Goal: Check status: Check status

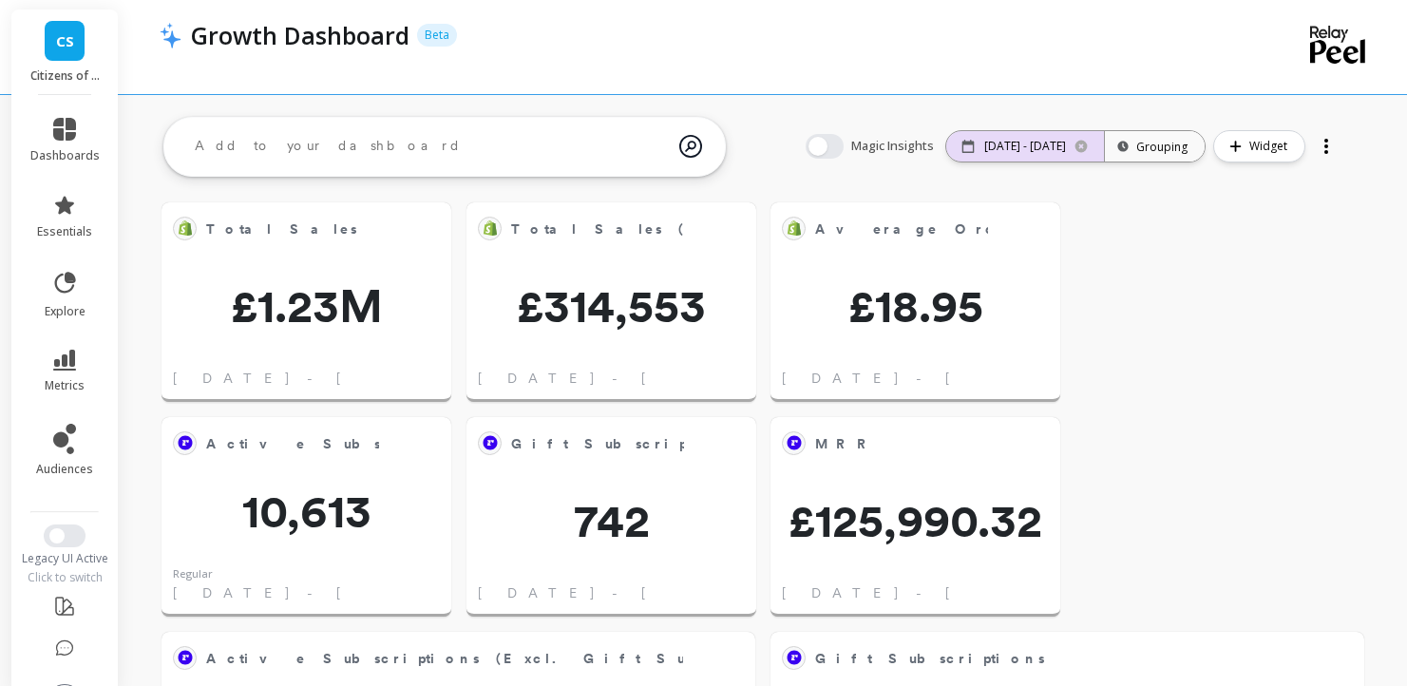
click at [1074, 145] on div "[DATE] - [DATE]" at bounding box center [1025, 146] width 158 height 30
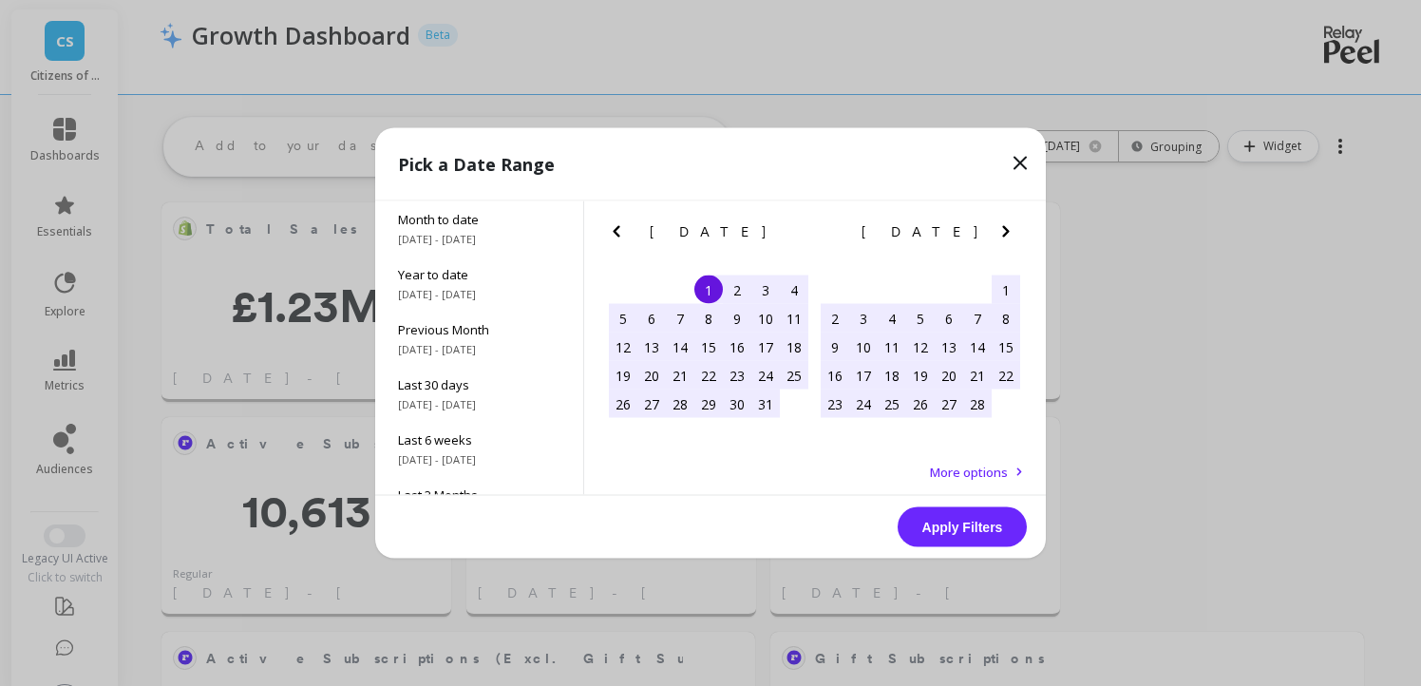
click at [1002, 237] on icon "Next Month" at bounding box center [1005, 231] width 23 height 23
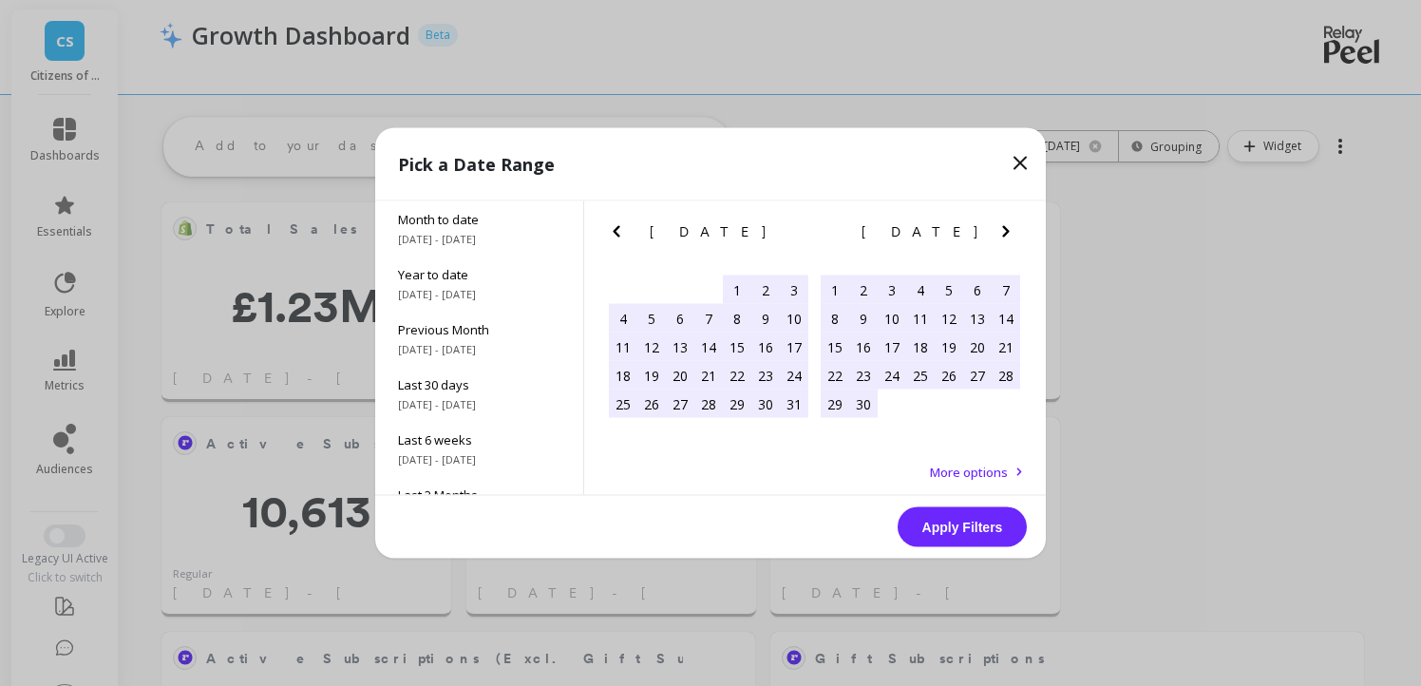
click at [1002, 237] on icon "Next Month" at bounding box center [1005, 231] width 23 height 23
click at [888, 286] on div "1" at bounding box center [892, 289] width 28 height 28
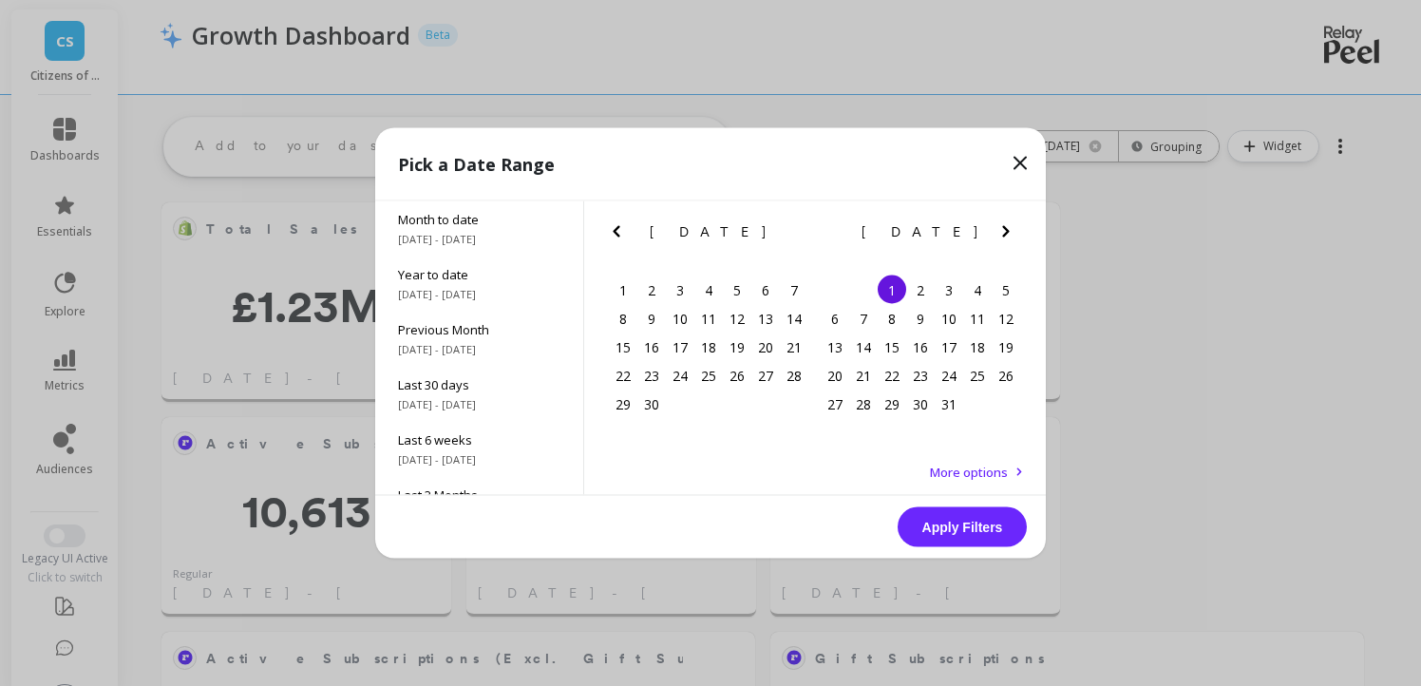
click at [1008, 230] on icon "Next Month" at bounding box center [1005, 231] width 23 height 23
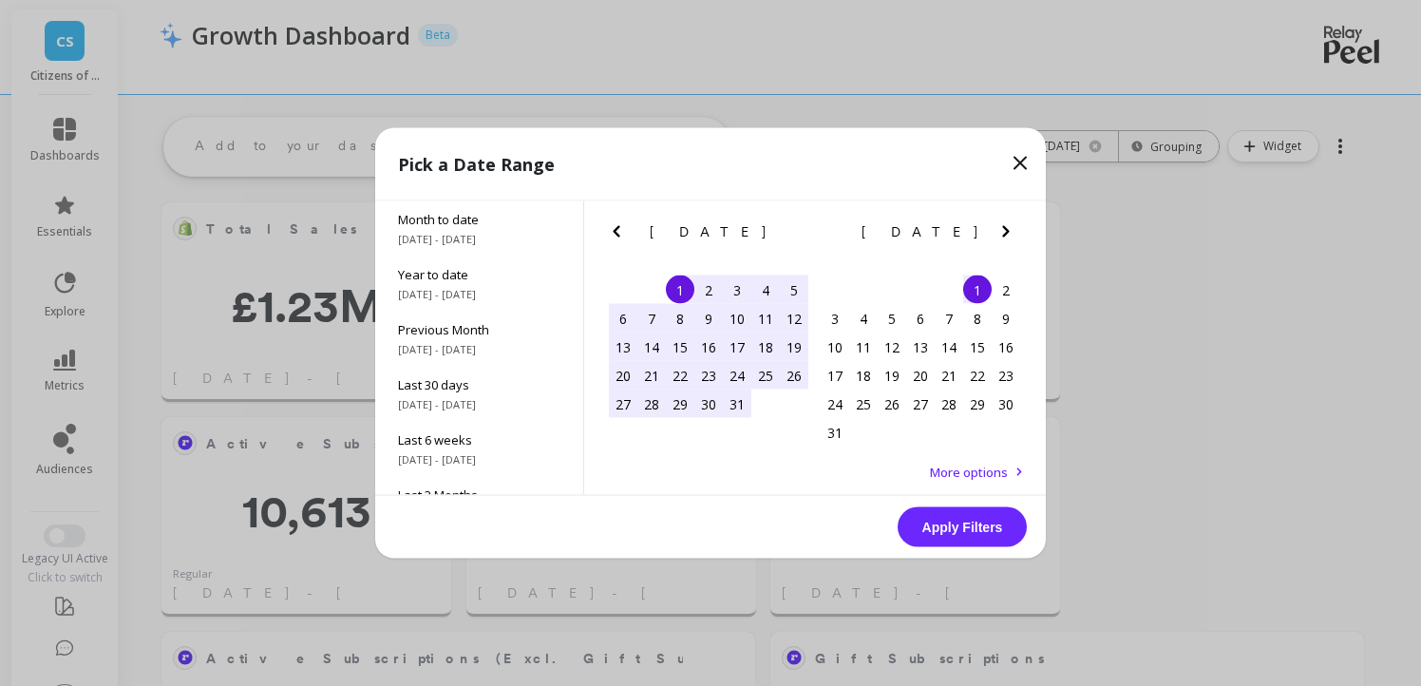
click at [1008, 230] on icon "Next Month" at bounding box center [1005, 231] width 23 height 23
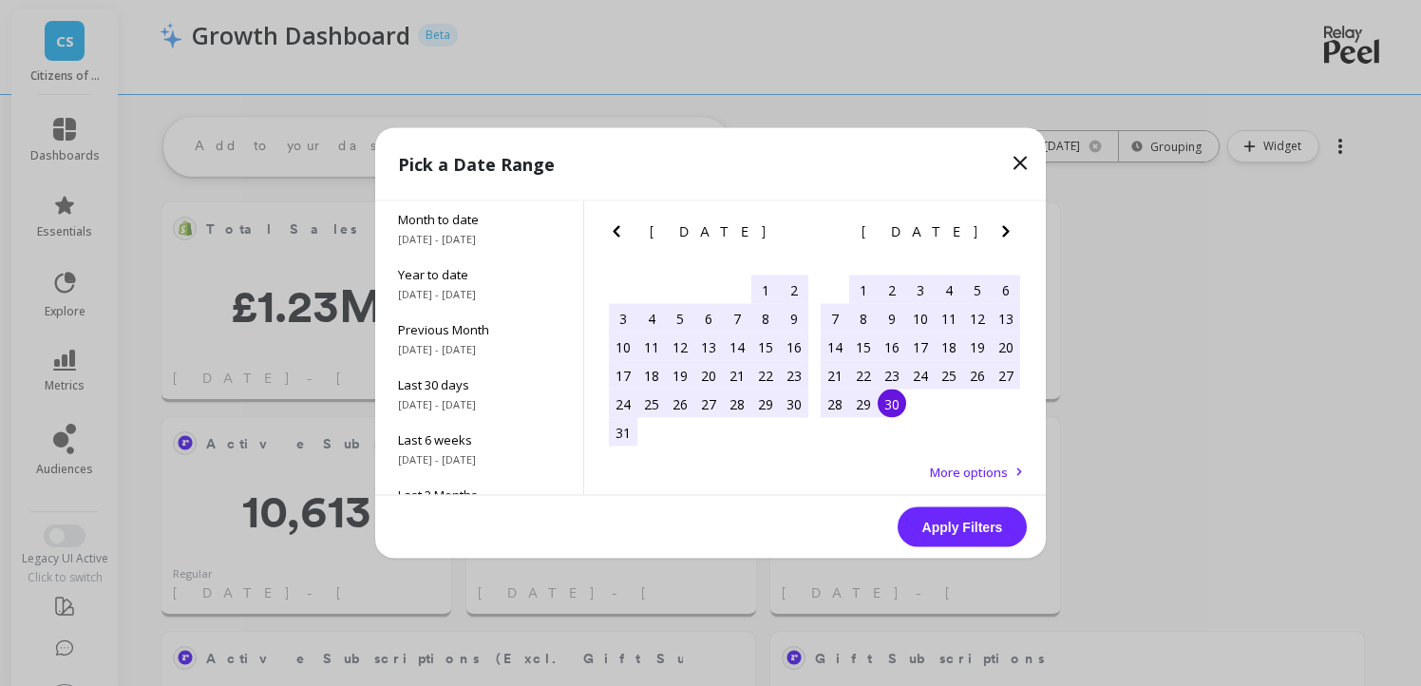
click at [889, 397] on div "30" at bounding box center [892, 403] width 28 height 28
click at [1005, 537] on button "Apply Filters" at bounding box center [961, 527] width 129 height 40
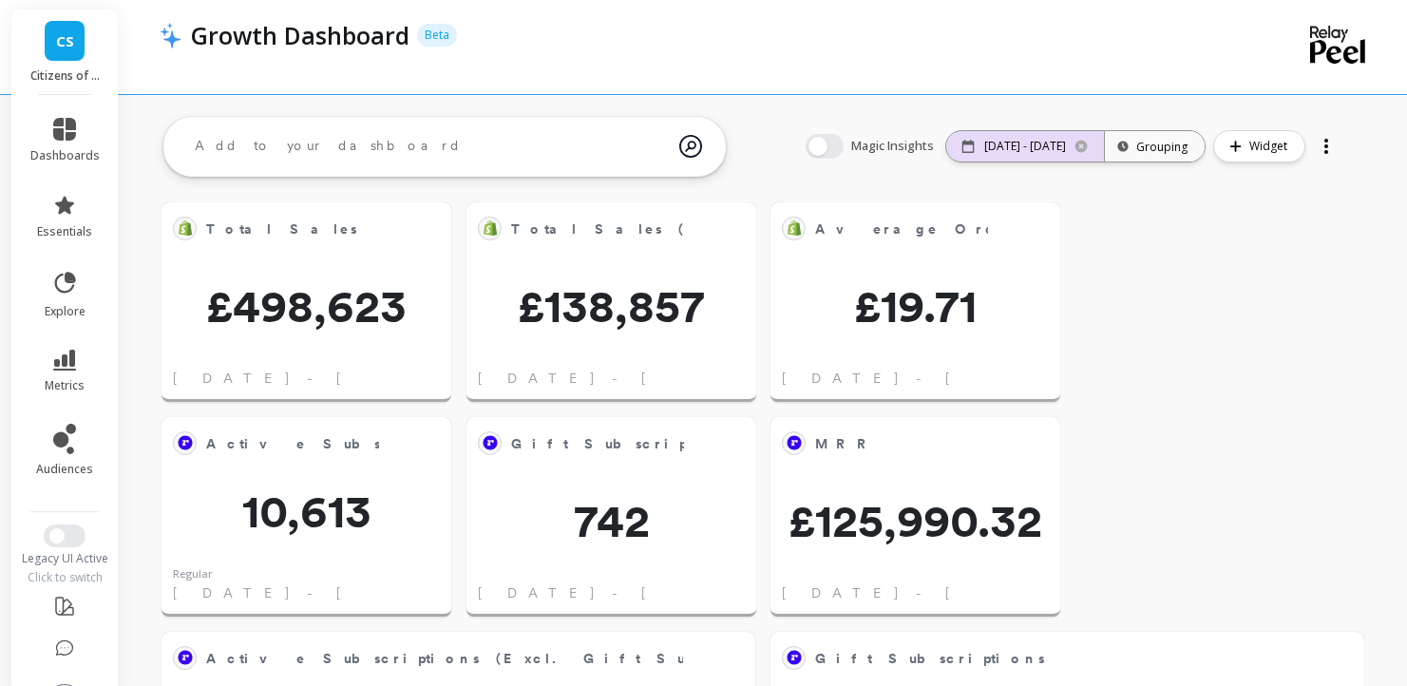
click at [1019, 142] on p "[DATE] - [DATE]" at bounding box center [1025, 146] width 82 height 15
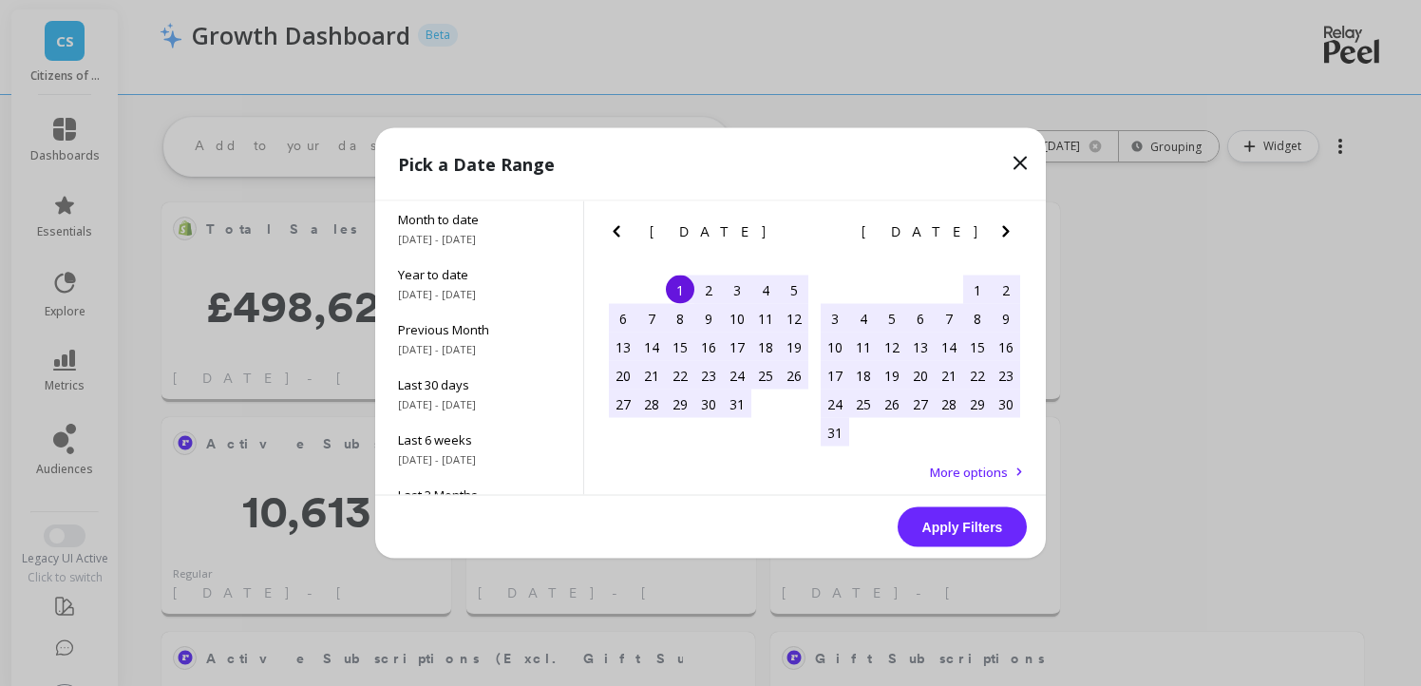
click at [616, 235] on icon "Previous Month" at bounding box center [616, 231] width 23 height 23
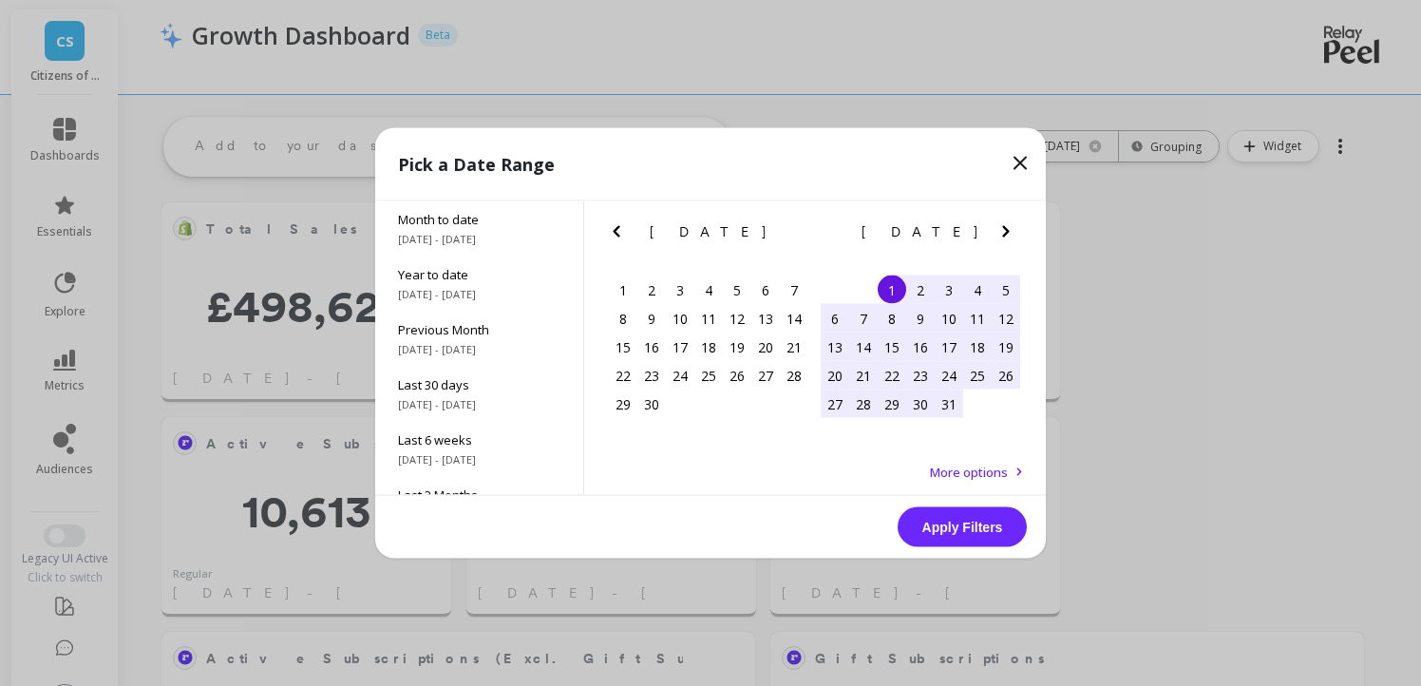
click at [616, 235] on icon "Previous Month" at bounding box center [616, 231] width 23 height 23
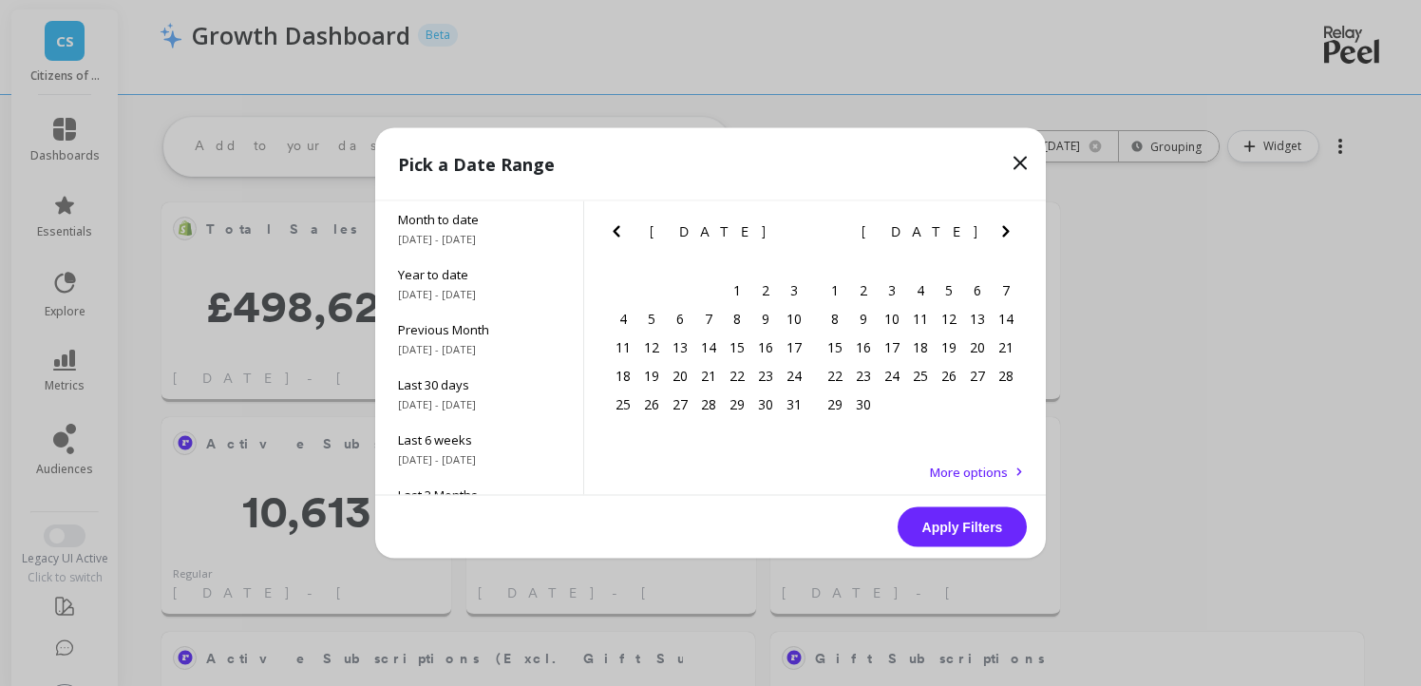
click at [616, 235] on icon "Previous Month" at bounding box center [616, 231] width 23 height 23
click at [670, 291] on div "1" at bounding box center [680, 289] width 28 height 28
click at [1006, 237] on icon "Next Month" at bounding box center [1005, 231] width 23 height 23
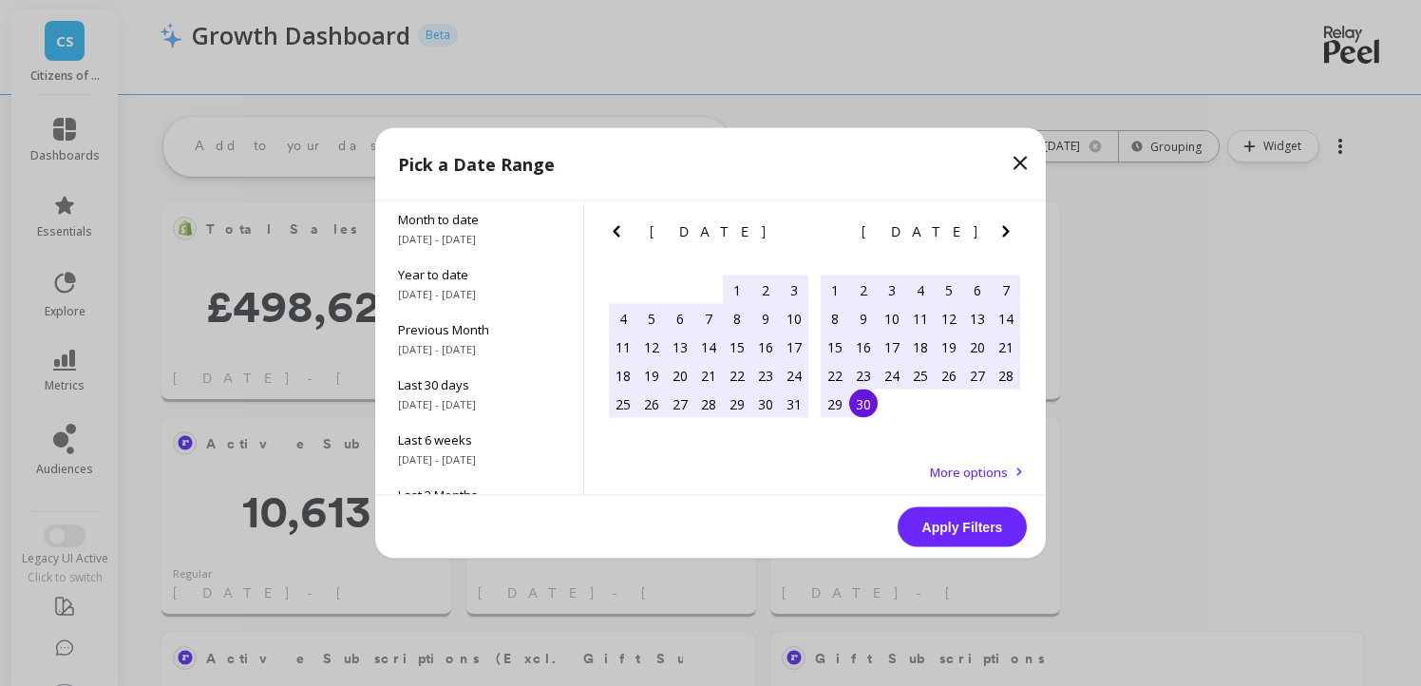
click at [862, 403] on div "30" at bounding box center [863, 403] width 28 height 28
click at [991, 526] on button "Apply Filters" at bounding box center [961, 527] width 129 height 40
